Goal: Find specific page/section

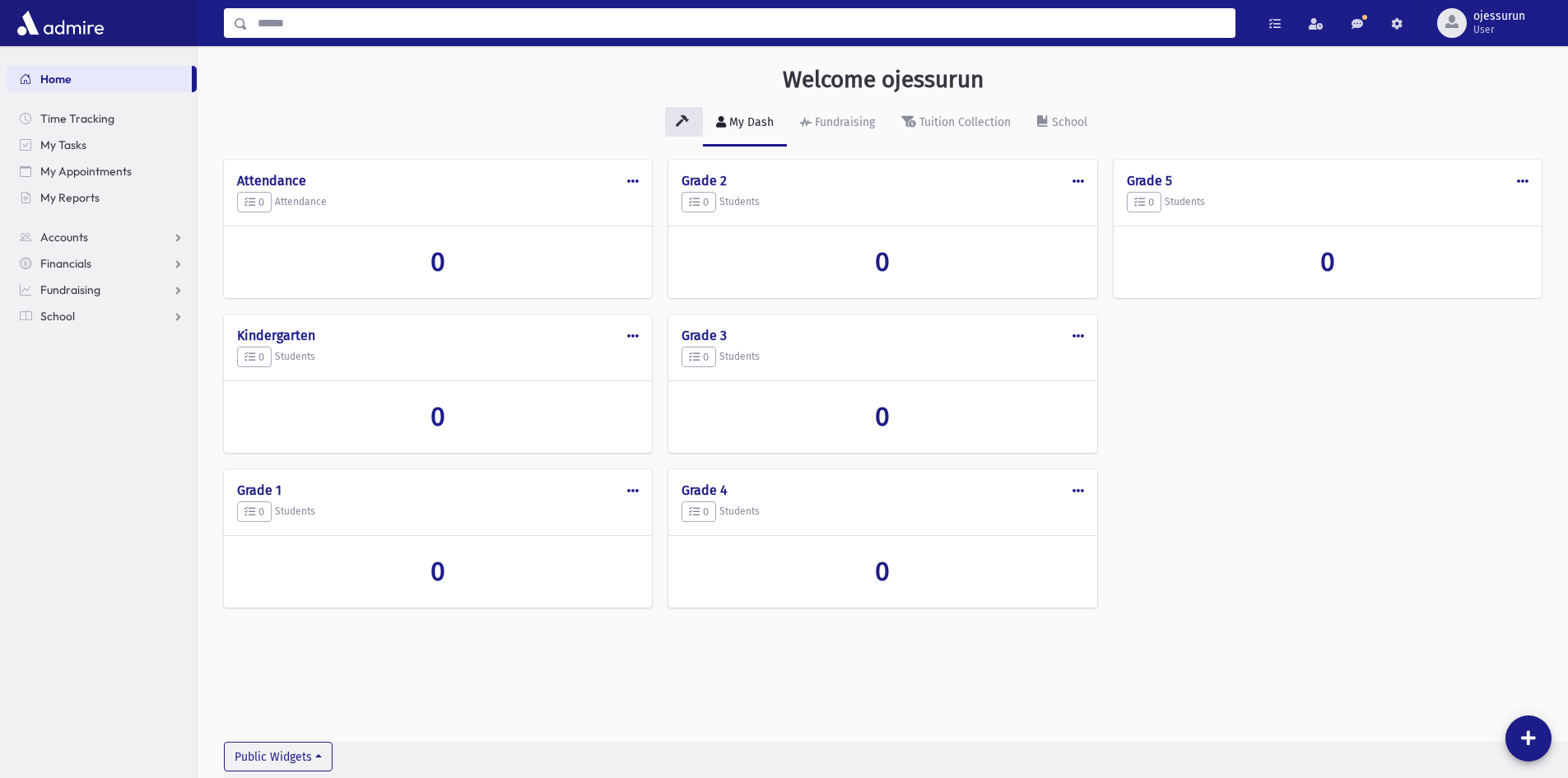
click at [531, 30] on input "Search" at bounding box center [741, 23] width 986 height 29
type input "*********"
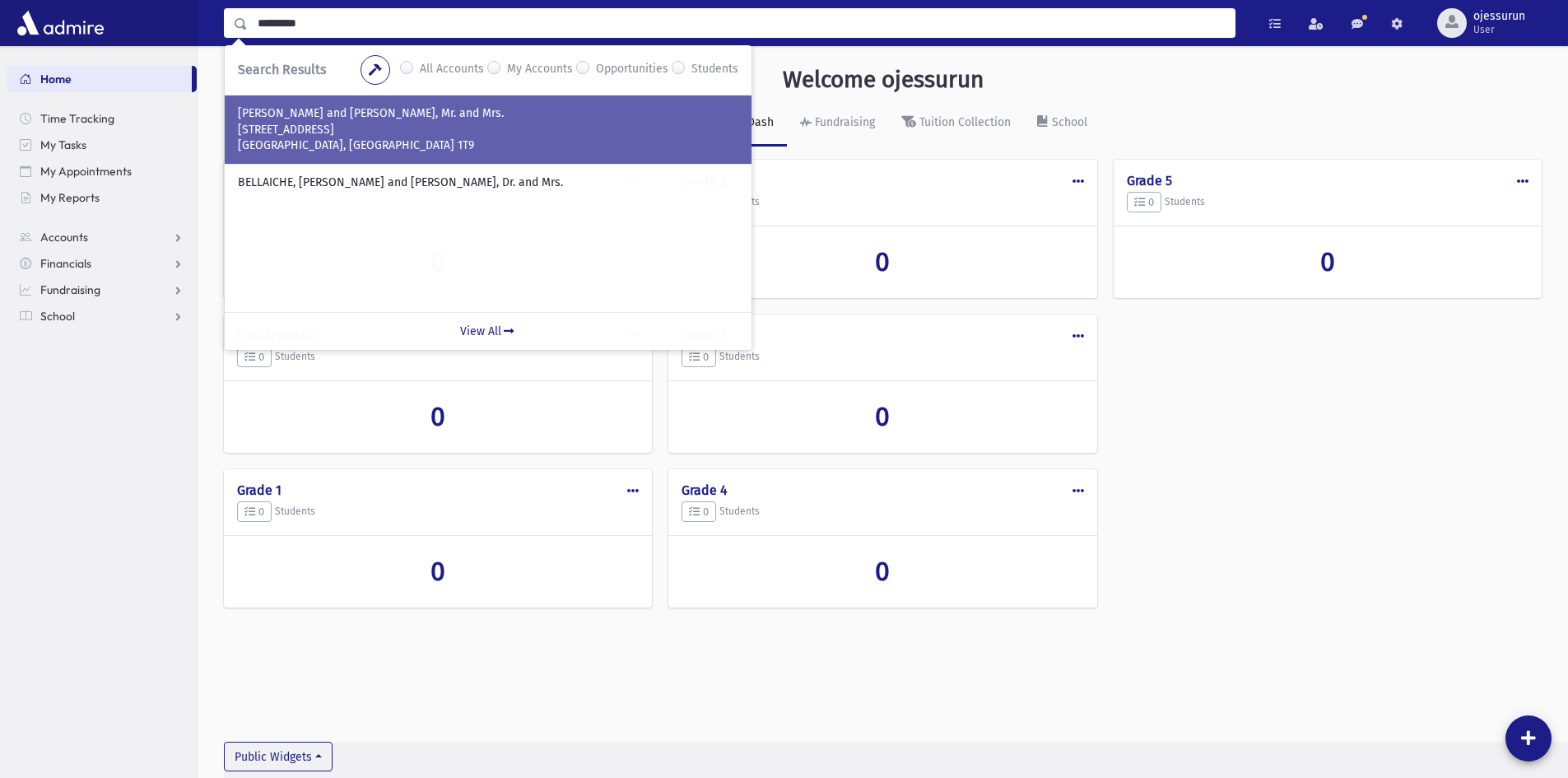
click at [466, 150] on p "[GEOGRAPHIC_DATA], [GEOGRAPHIC_DATA] 1T9" at bounding box center [487, 145] width 501 height 16
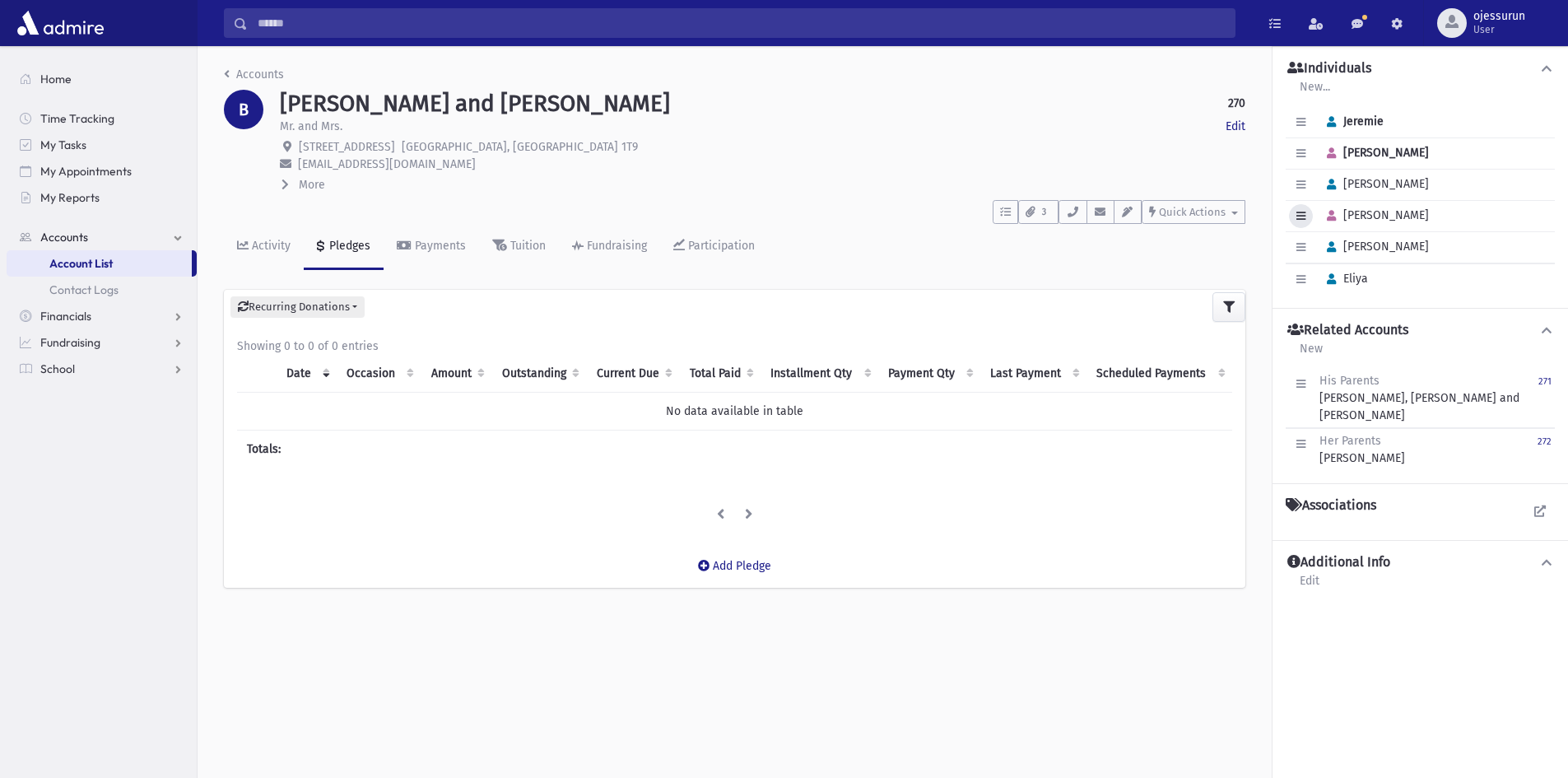
click at [1302, 218] on icon "button" at bounding box center [1301, 215] width 9 height 10
click at [1319, 253] on link "Edit Individual" at bounding box center [1355, 257] width 132 height 30
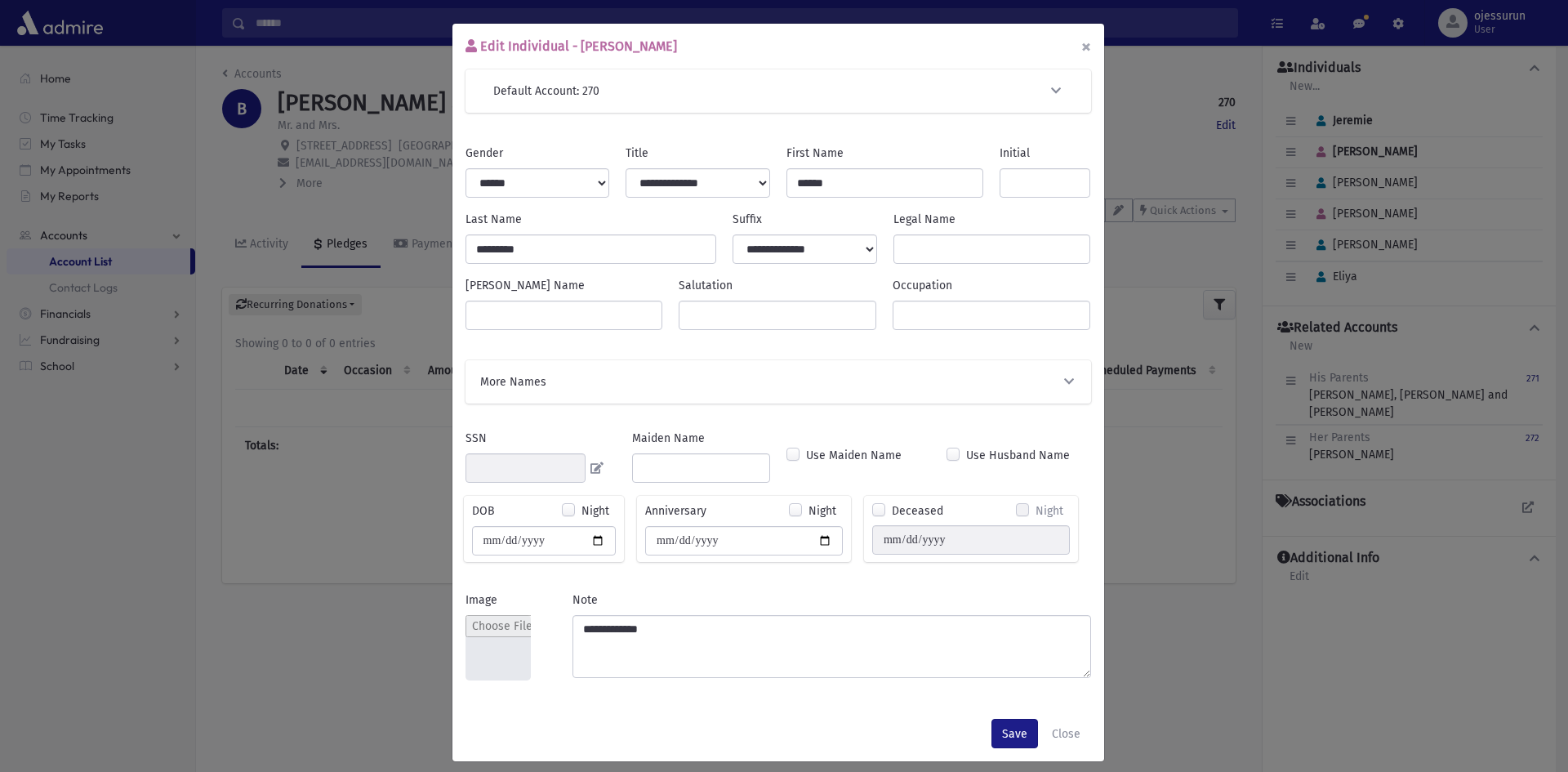
click at [1083, 51] on button "×" at bounding box center [1086, 46] width 36 height 46
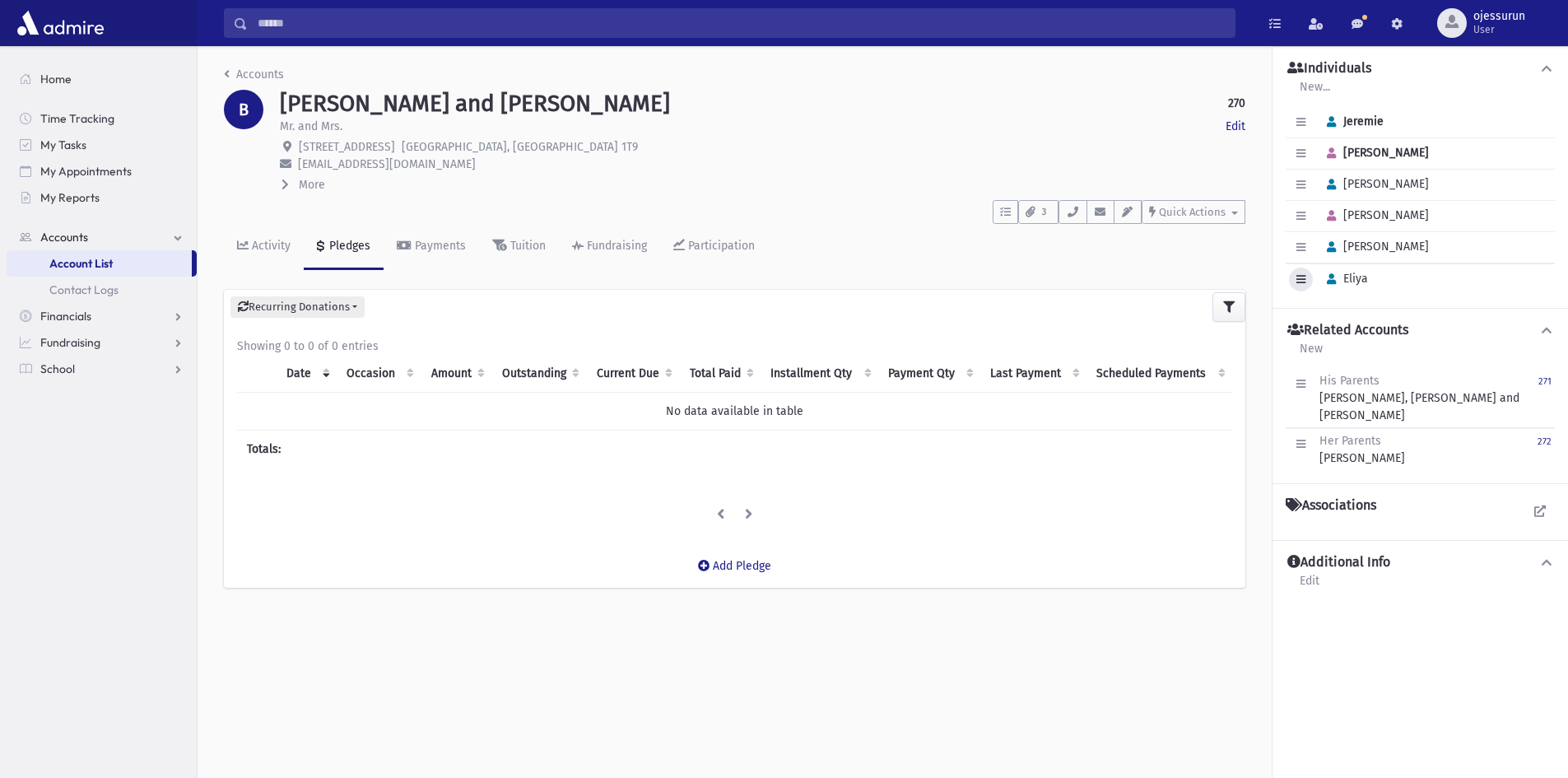
click at [1303, 281] on icon "button" at bounding box center [1301, 279] width 9 height 10
click at [1003, 83] on div "Accounts" at bounding box center [734, 77] width 1021 height 24
click at [482, 25] on input "Search" at bounding box center [741, 23] width 986 height 29
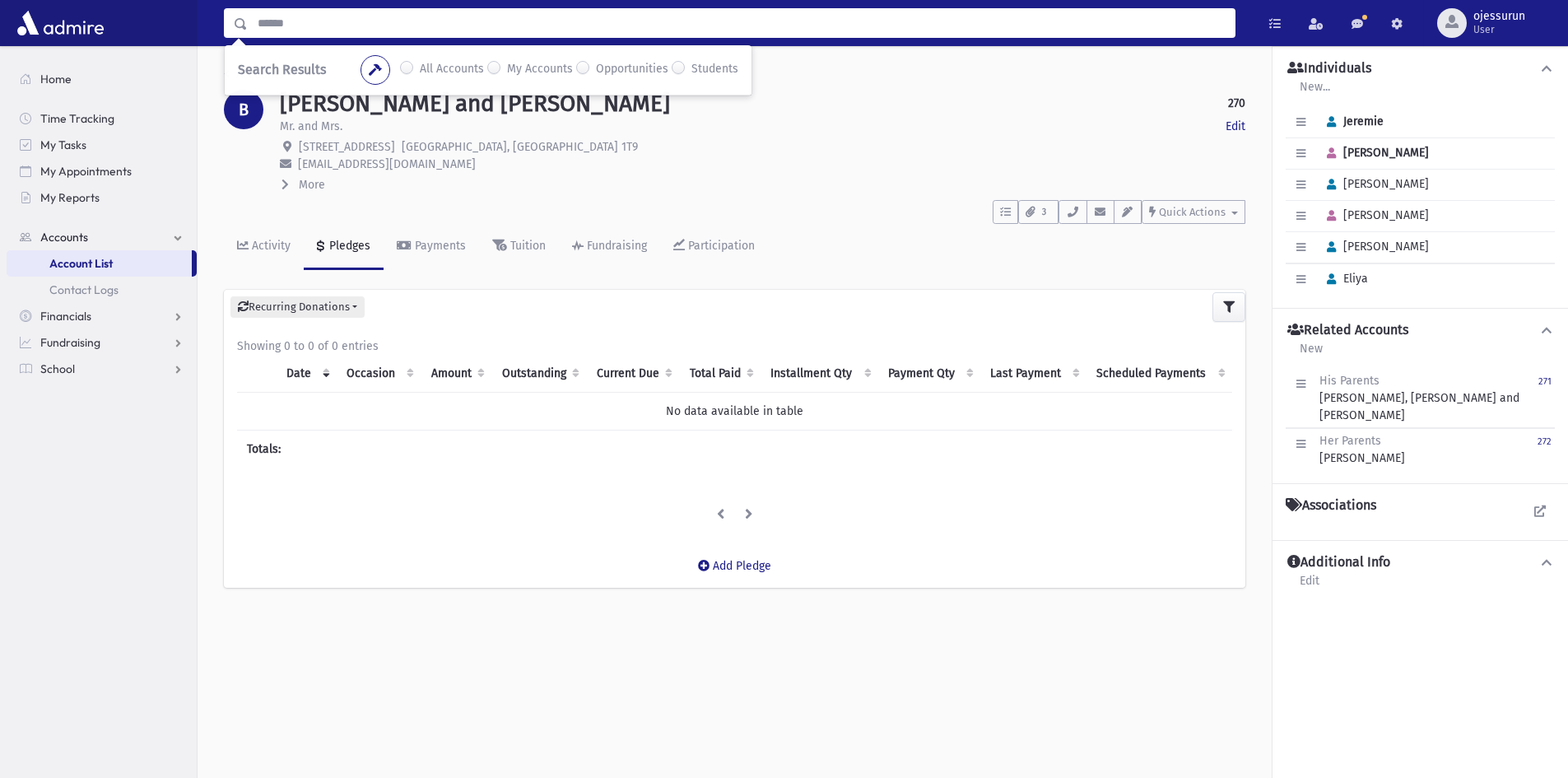
click at [792, 172] on p "jbellaiche@gmail.com" at bounding box center [763, 164] width 966 height 17
